Goal: Obtain resource: Download file/media

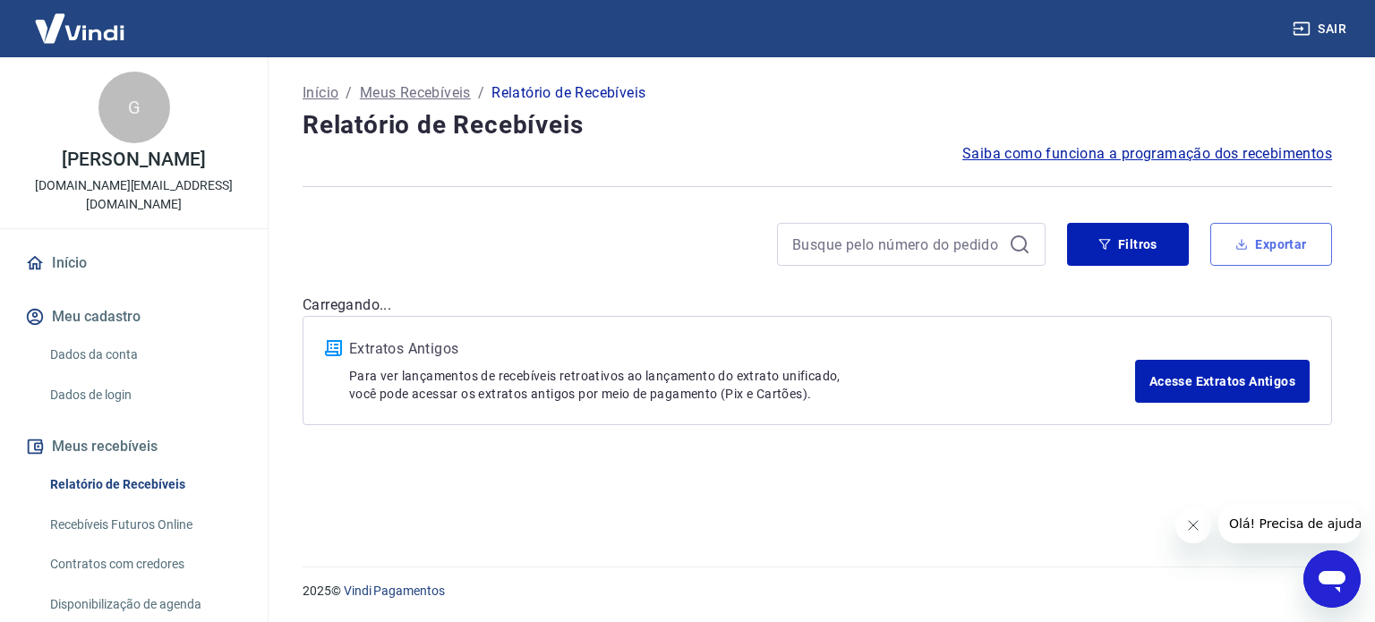
click at [1239, 242] on icon "button" at bounding box center [1241, 244] width 13 height 13
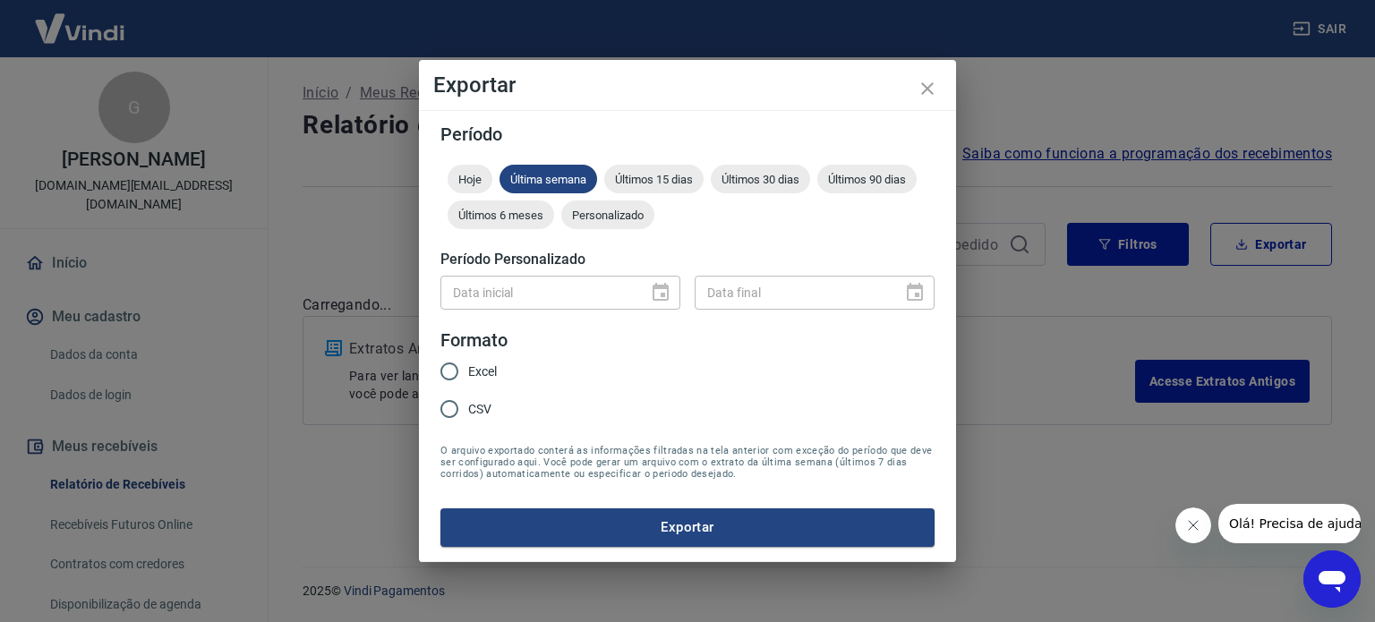
click at [1102, 421] on div "Exportar Período Hoje Última semana Últimos 15 dias Últimos 30 dias Últimos 90 …" at bounding box center [687, 311] width 1375 height 622
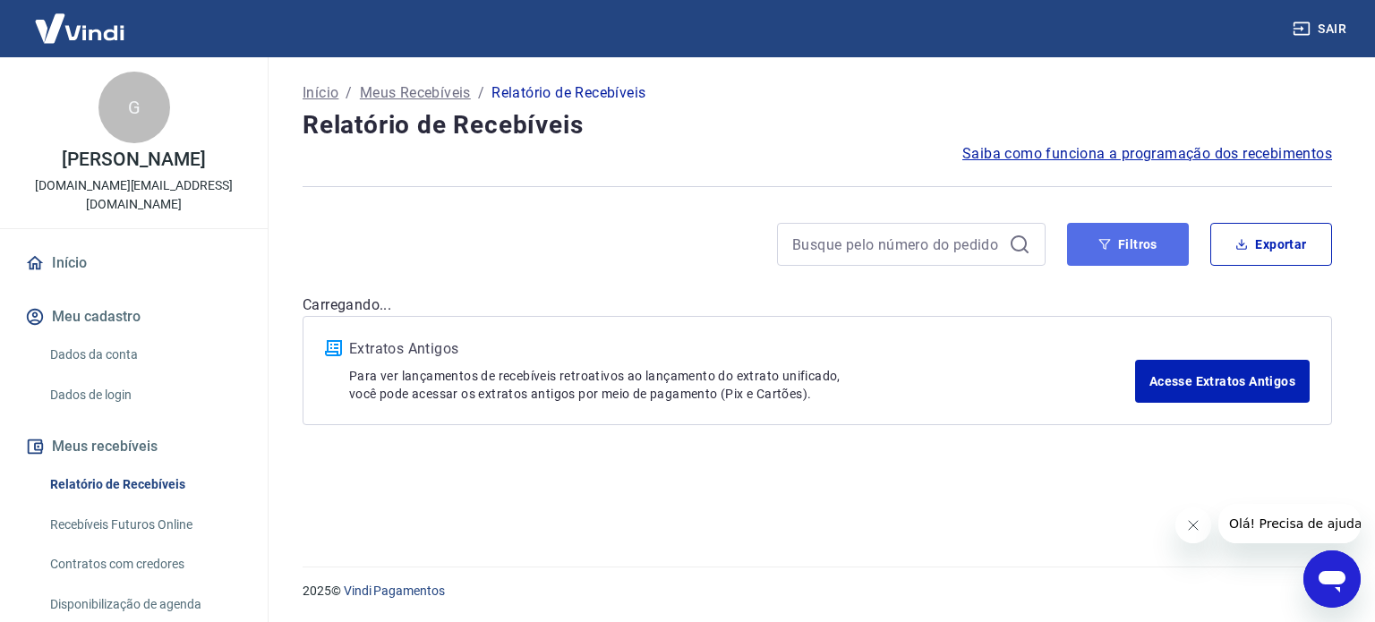
click at [1143, 260] on button "Filtros" at bounding box center [1128, 244] width 122 height 43
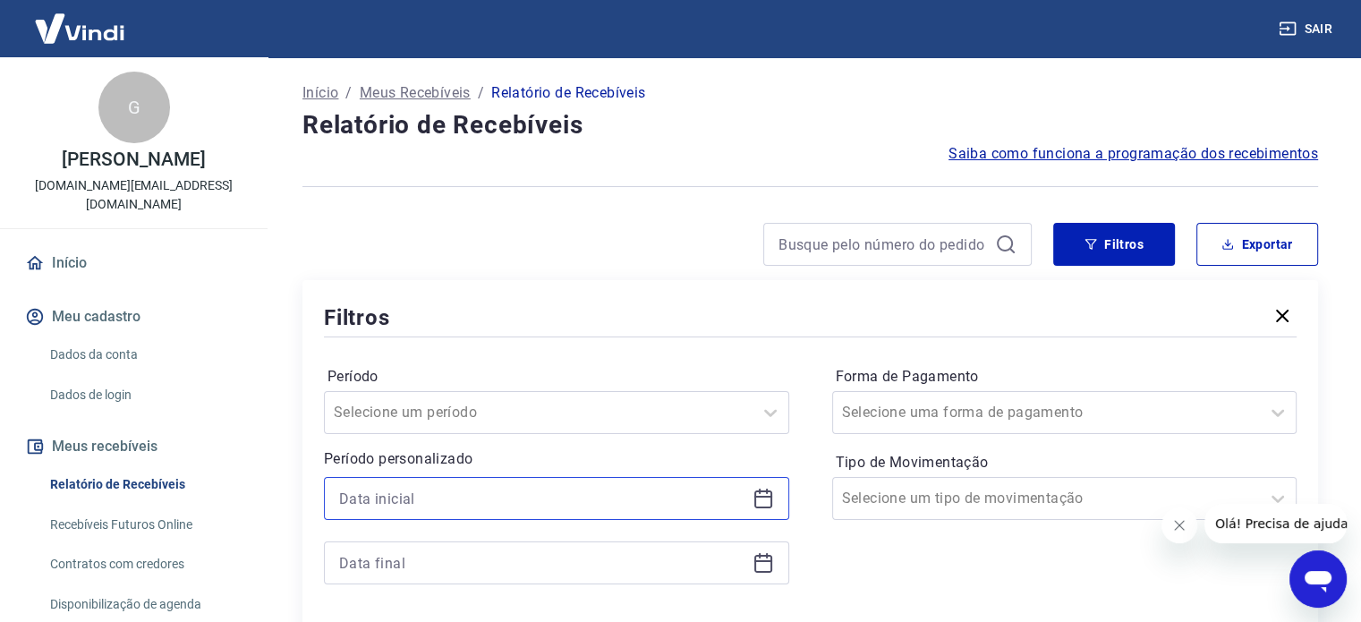
click at [563, 507] on input at bounding box center [542, 498] width 406 height 27
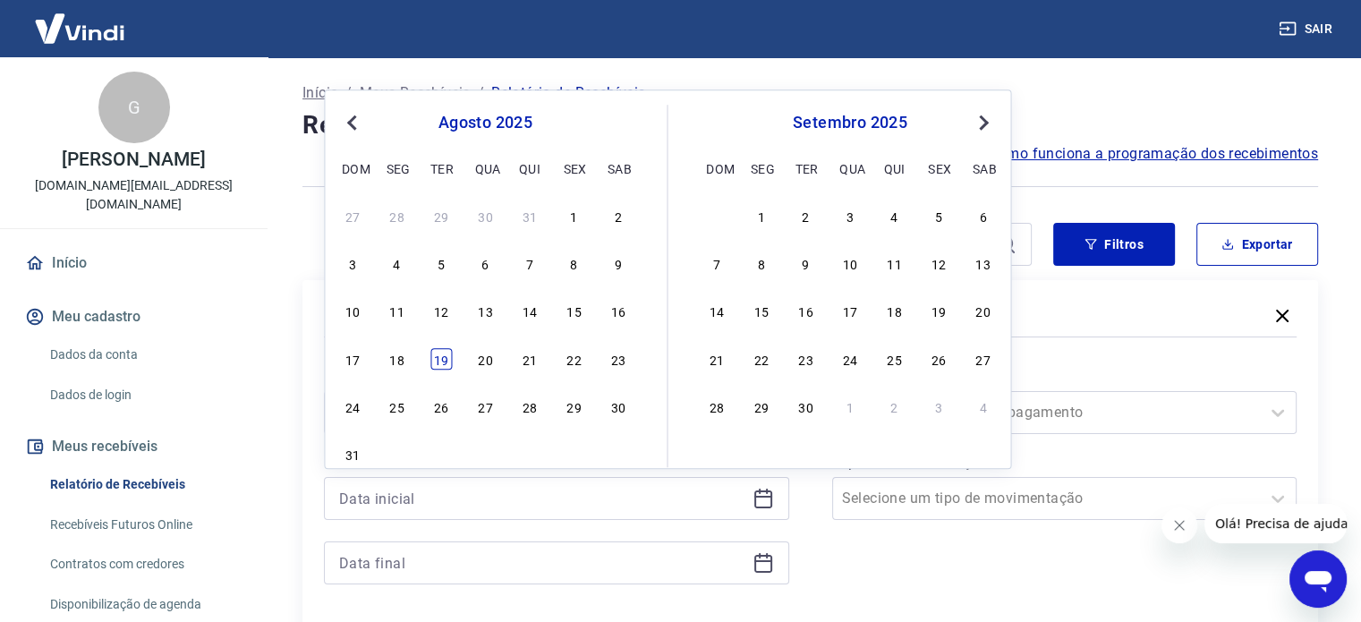
click at [444, 351] on div "19" at bounding box center [441, 358] width 21 height 21
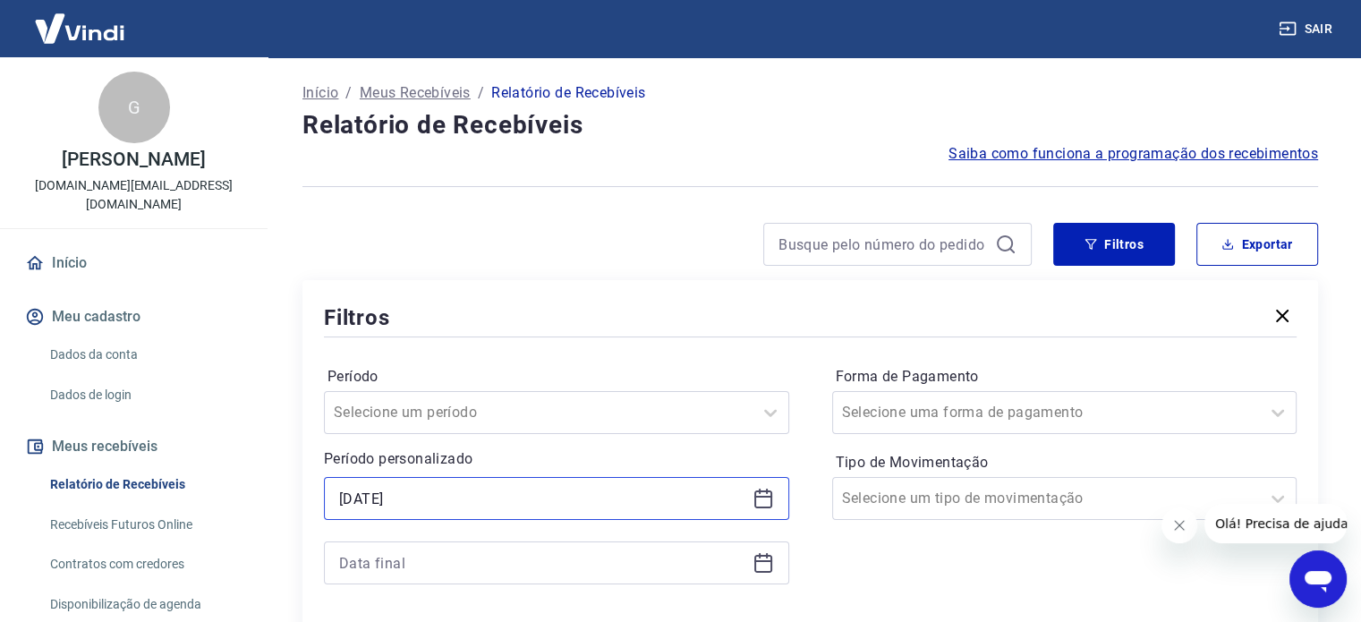
click at [433, 511] on input "[DATE]" at bounding box center [542, 498] width 406 height 27
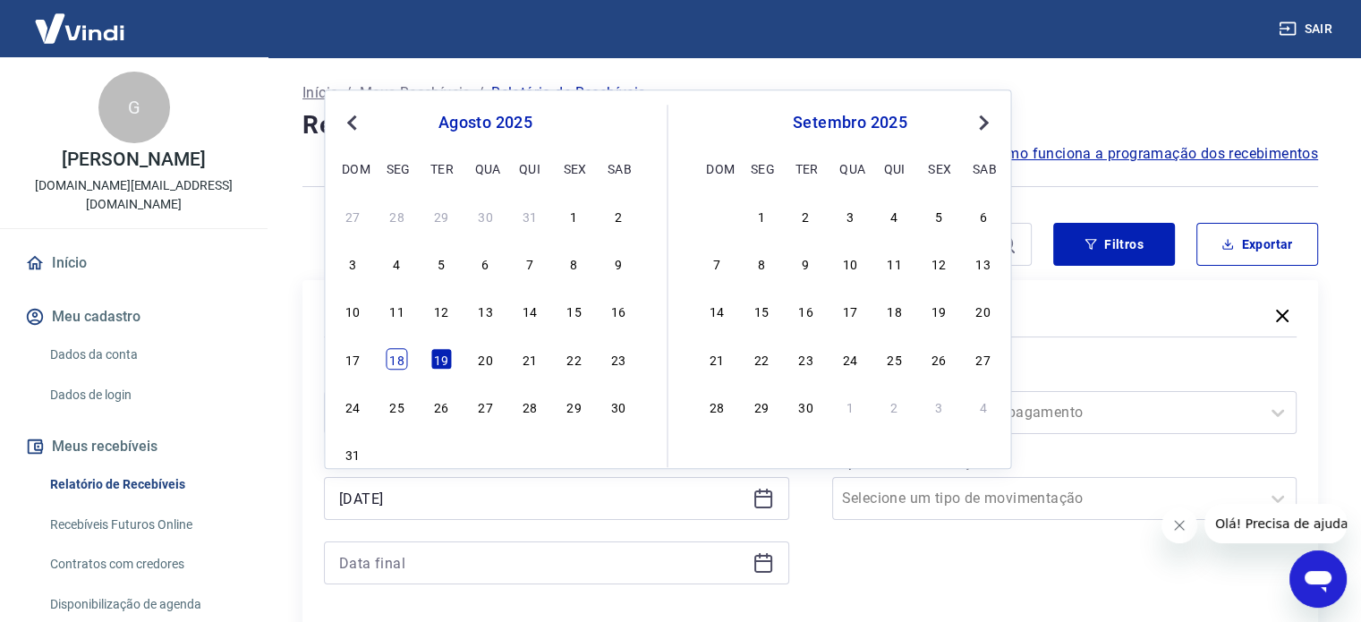
click at [397, 366] on div "18" at bounding box center [397, 358] width 21 height 21
type input "[DATE]"
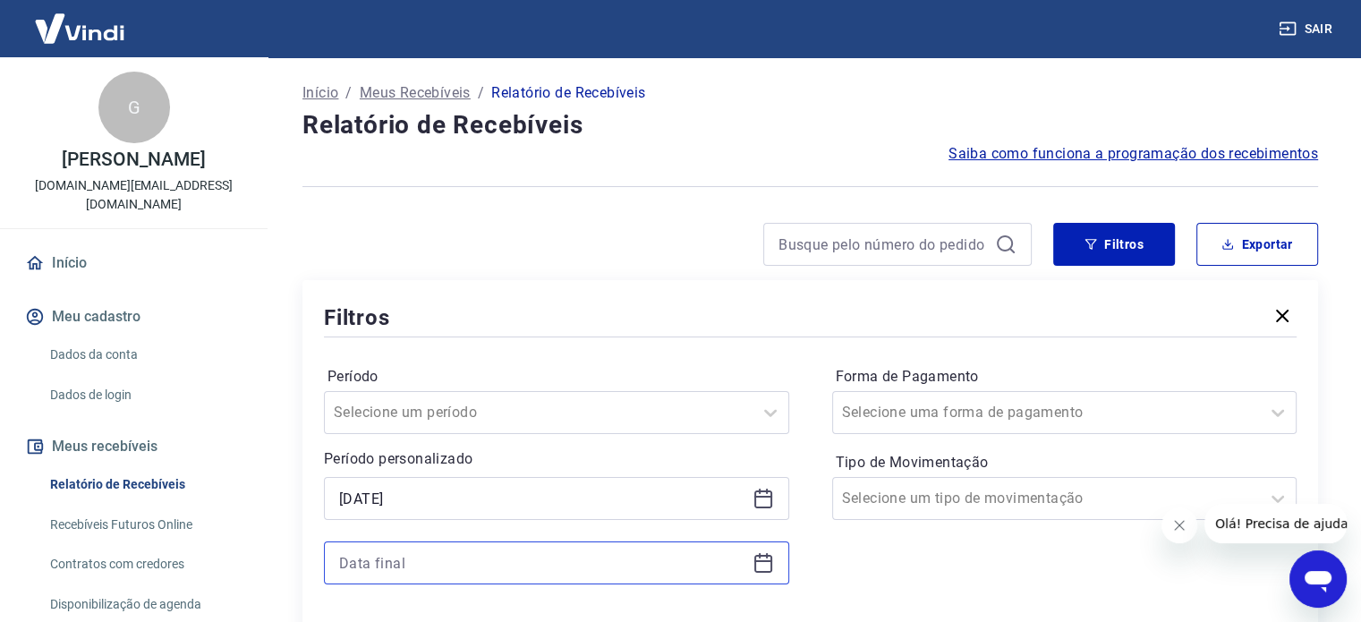
click at [422, 570] on input at bounding box center [542, 563] width 406 height 27
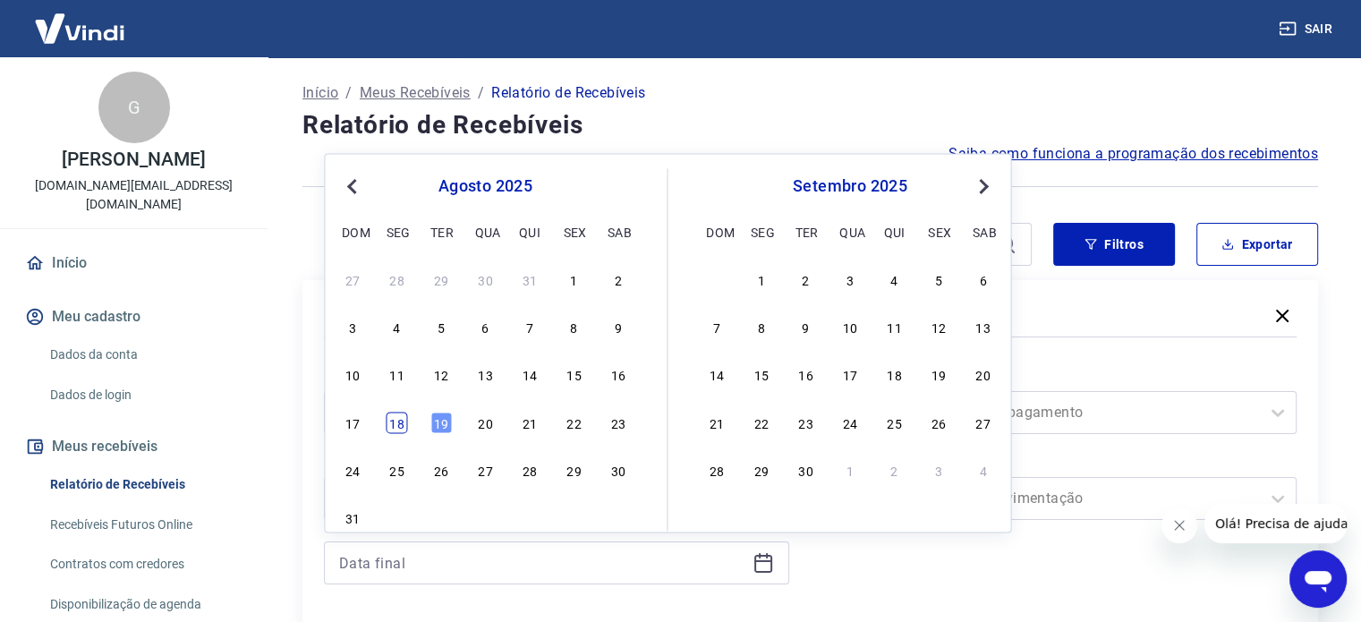
click at [405, 417] on div "18" at bounding box center [397, 422] width 21 height 21
type input "[DATE]"
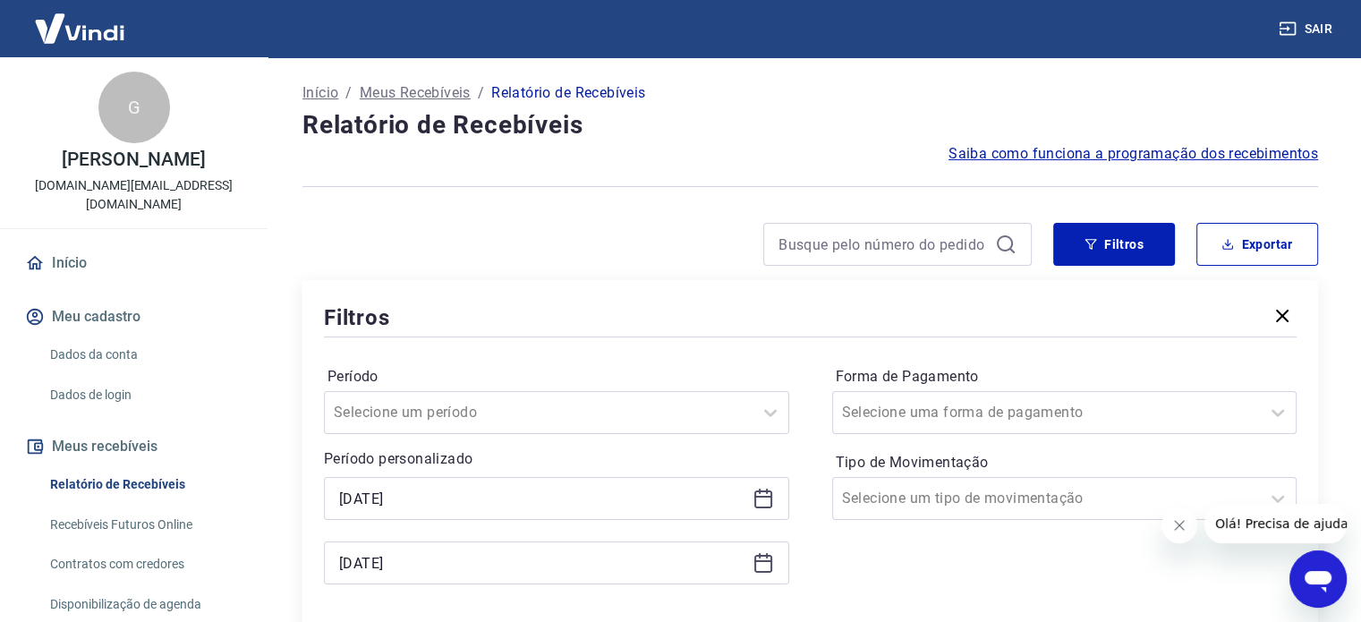
scroll to position [97, 0]
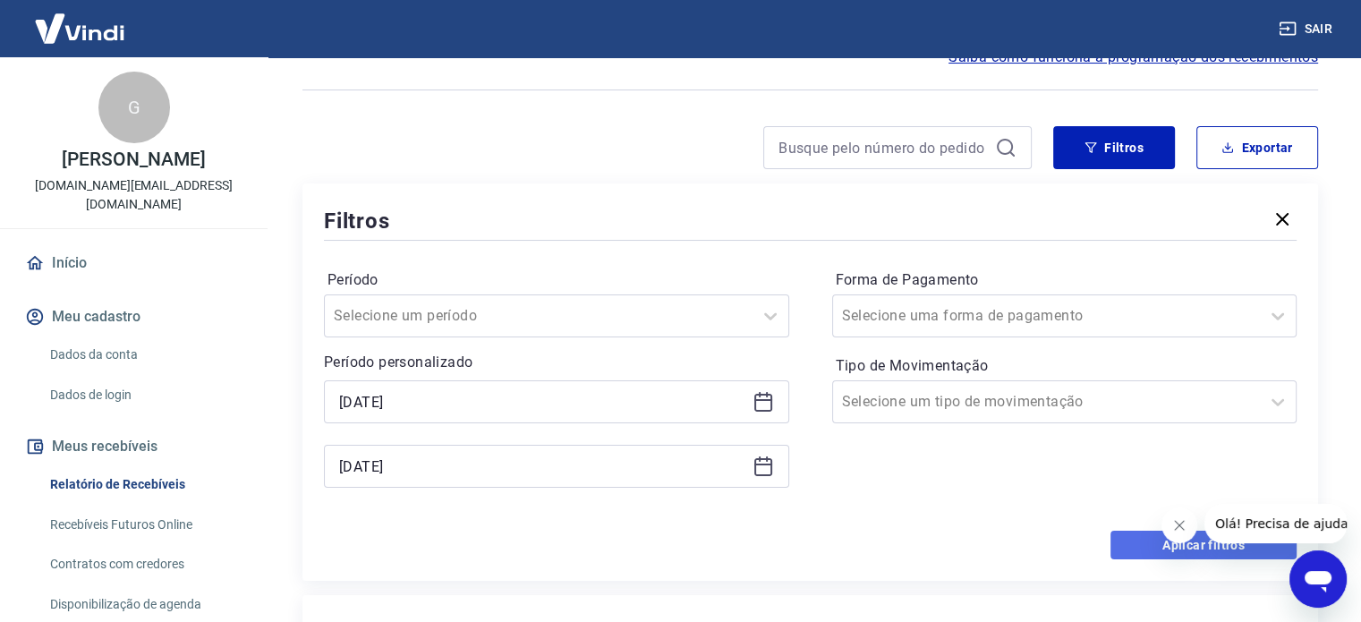
click at [1140, 537] on button "Aplicar filtros" at bounding box center [1204, 545] width 186 height 29
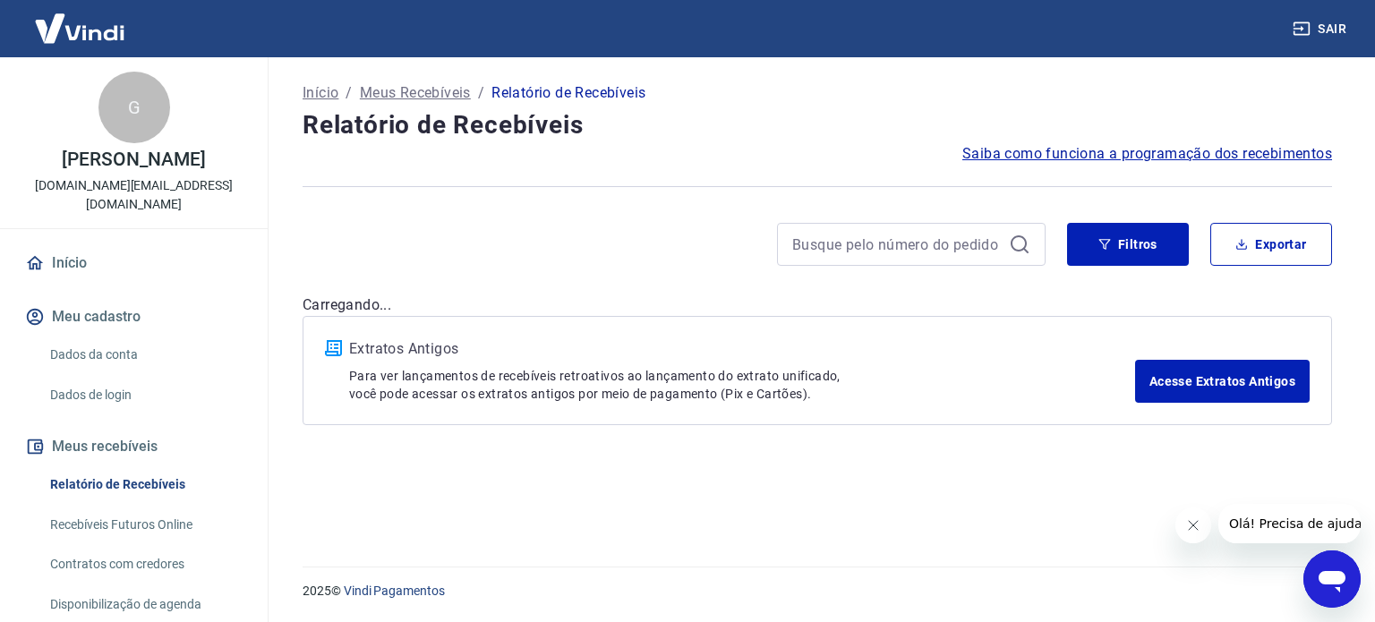
click at [1184, 519] on button "Fechar mensagem da empresa" at bounding box center [1192, 526] width 36 height 36
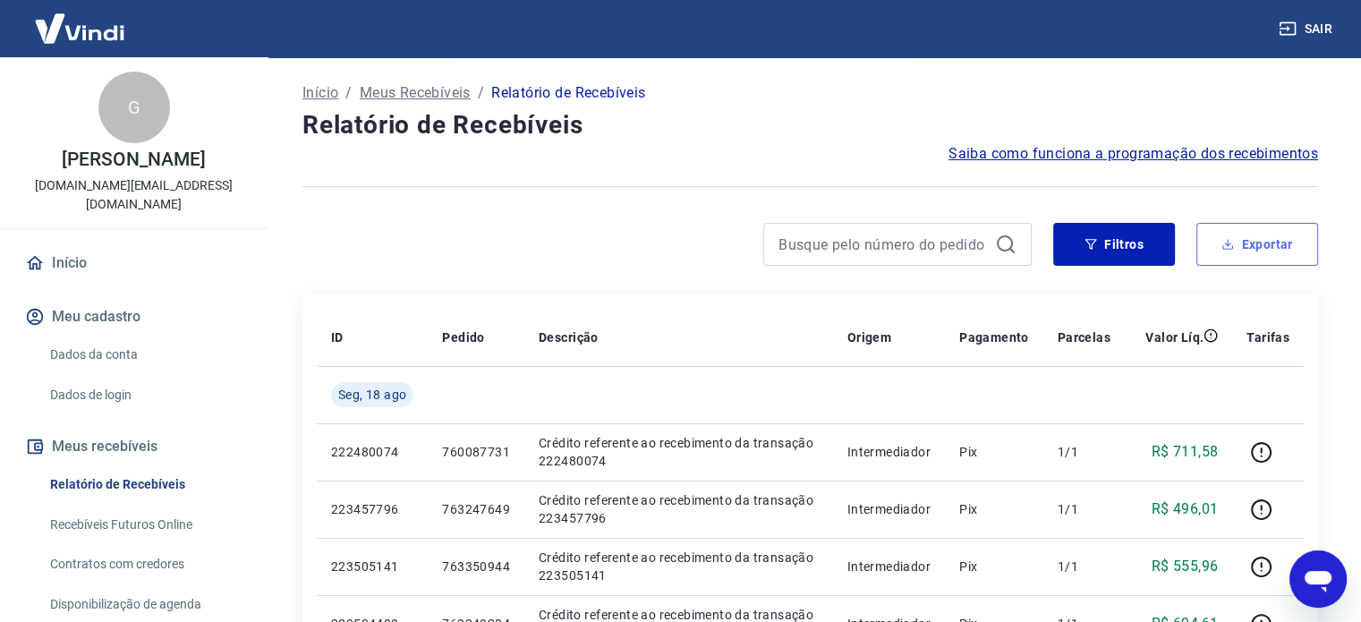
click at [1257, 237] on button "Exportar" at bounding box center [1258, 244] width 122 height 43
type input "[DATE]"
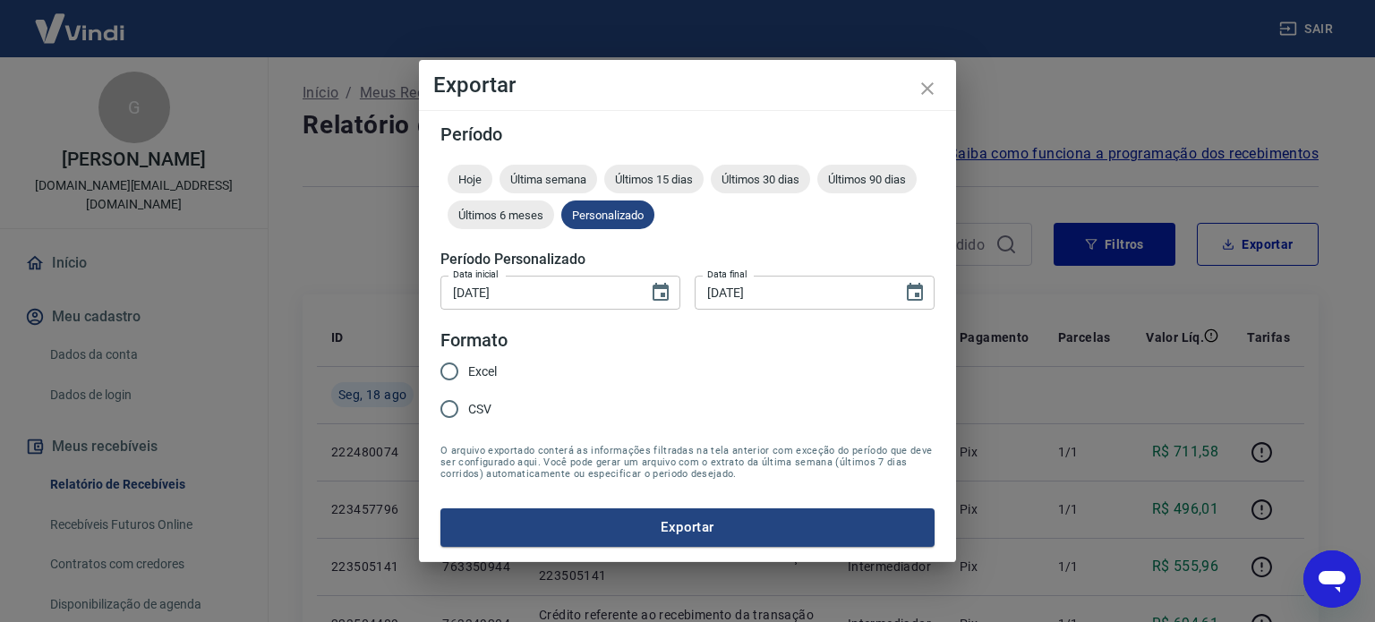
click at [449, 371] on input "Excel" at bounding box center [450, 372] width 38 height 38
radio input "true"
click at [716, 519] on button "Exportar" at bounding box center [687, 527] width 494 height 38
